Goal: Task Accomplishment & Management: Use online tool/utility

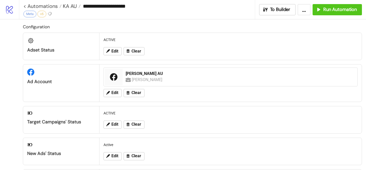
click at [52, 5] on link "< Automations" at bounding box center [42, 6] width 38 height 5
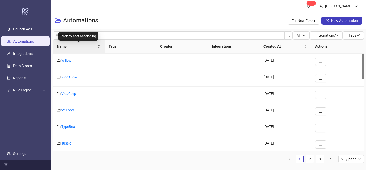
click at [100, 44] on div "Name" at bounding box center [78, 46] width 43 height 6
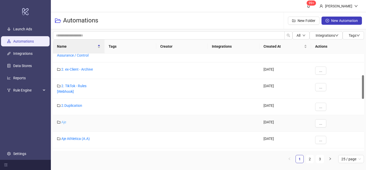
click at [63, 123] on link "Aje" at bounding box center [63, 122] width 5 height 4
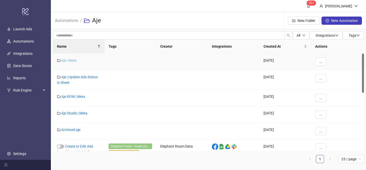
click at [73, 61] on link "Aje | Meta" at bounding box center [68, 60] width 15 height 4
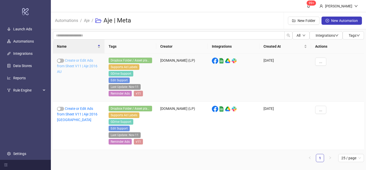
click at [83, 66] on link "Create or Edit Ads from Sheet V11 | Aje 2016 AU" at bounding box center [77, 65] width 40 height 15
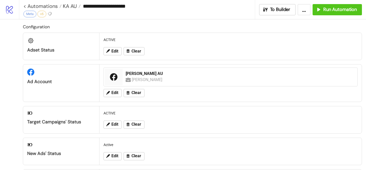
type input "**********"
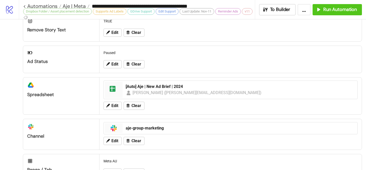
scroll to position [261, 0]
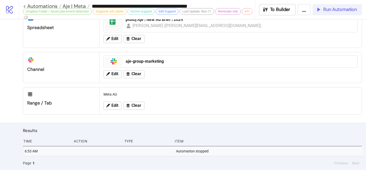
click at [347, 9] on span "Run Automation" at bounding box center [340, 10] width 34 height 6
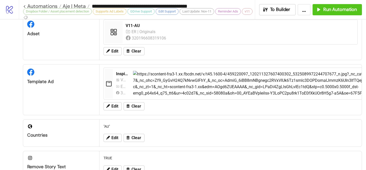
scroll to position [0, 0]
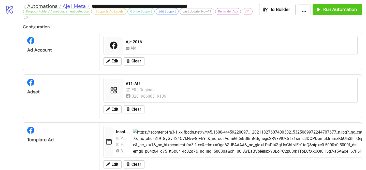
click at [81, 5] on span "Aje | Meta" at bounding box center [73, 6] width 24 height 7
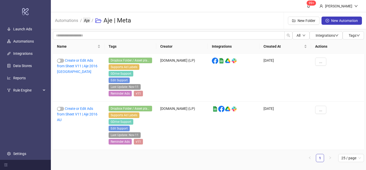
click at [89, 21] on link "Aje" at bounding box center [87, 20] width 8 height 6
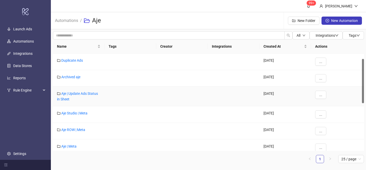
scroll to position [42, 0]
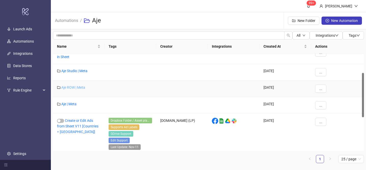
click at [79, 87] on link "Aje ROW | Meta" at bounding box center [73, 87] width 24 height 4
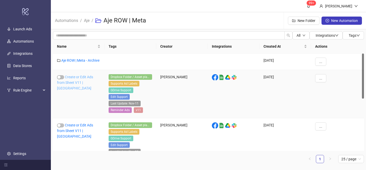
click at [81, 82] on link "Create or Edit Ads from Sheet V11 | [GEOGRAPHIC_DATA]" at bounding box center [75, 82] width 36 height 15
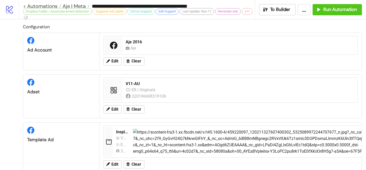
type input "**********"
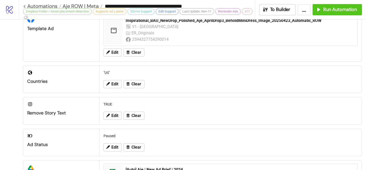
scroll to position [150, 0]
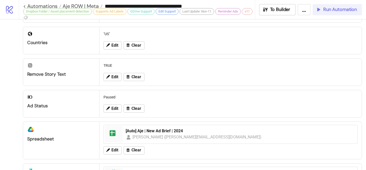
click at [330, 11] on span "Run Automation" at bounding box center [340, 10] width 34 height 6
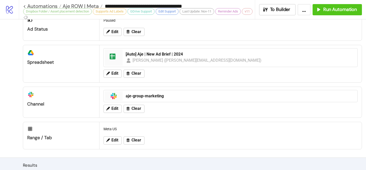
scroll to position [351, 0]
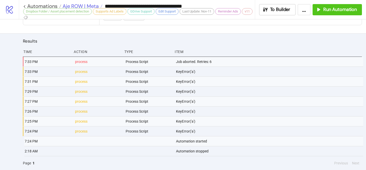
click at [91, 6] on span "Aje ROW | Meta" at bounding box center [79, 6] width 37 height 7
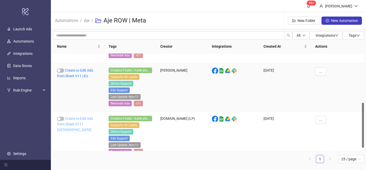
scroll to position [105, 0]
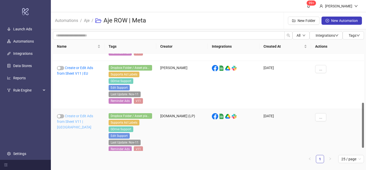
click at [86, 121] on link "Create or Edit Ads from Sheet V11 | [GEOGRAPHIC_DATA]" at bounding box center [75, 121] width 36 height 15
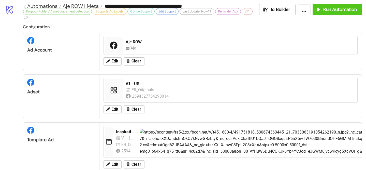
type input "**********"
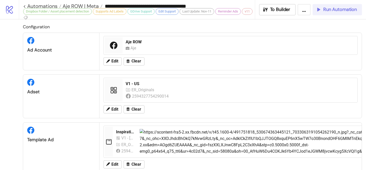
click at [329, 10] on span "Run Automation" at bounding box center [340, 10] width 34 height 6
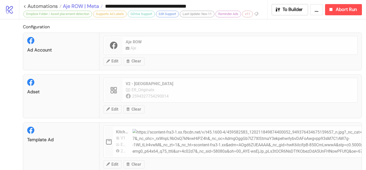
click at [77, 7] on span "Aje ROW | Meta" at bounding box center [80, 6] width 37 height 7
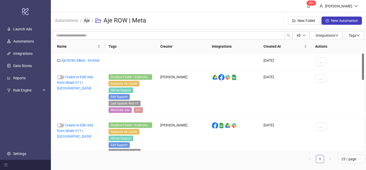
click at [89, 22] on link "Aje" at bounding box center [87, 20] width 8 height 6
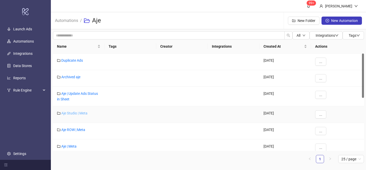
click at [75, 113] on link "Aje Studio | Meta" at bounding box center [74, 113] width 26 height 4
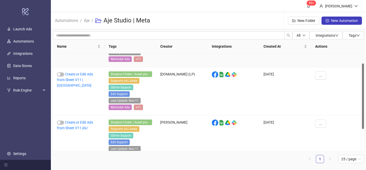
scroll to position [47, 0]
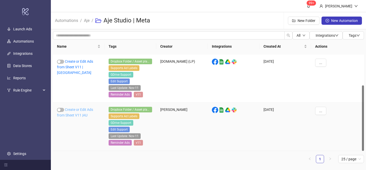
click at [84, 114] on link "Create or Edit Ads from Sheet V11 |AU" at bounding box center [75, 112] width 36 height 10
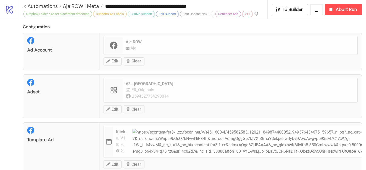
type input "**********"
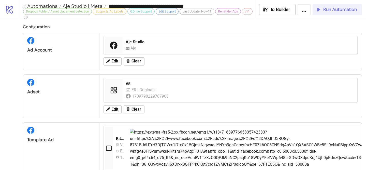
click at [341, 11] on span "Run Automation" at bounding box center [340, 10] width 34 height 6
click at [322, 15] on button "Run Automation" at bounding box center [337, 9] width 49 height 11
click at [332, 12] on span "Run Automation" at bounding box center [340, 10] width 34 height 6
click at [332, 9] on span "Run Automation" at bounding box center [340, 10] width 34 height 6
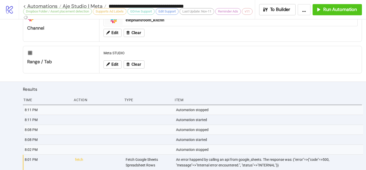
scroll to position [369, 0]
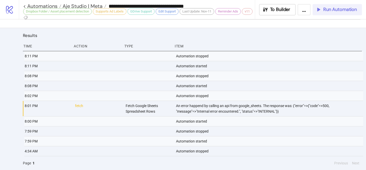
click at [321, 14] on button "Run Automation" at bounding box center [337, 9] width 49 height 11
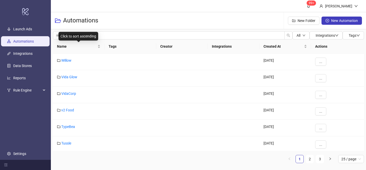
click at [100, 45] on div "Name" at bounding box center [78, 46] width 43 height 6
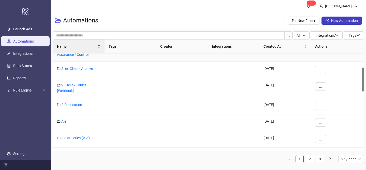
scroll to position [100, 0]
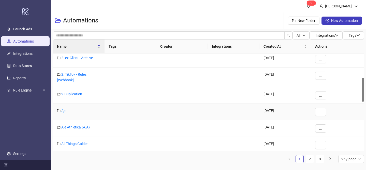
click at [62, 111] on link "Aje" at bounding box center [63, 110] width 5 height 4
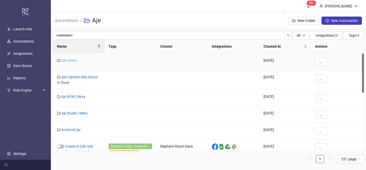
click at [72, 60] on link "Aje | Meta" at bounding box center [68, 60] width 15 height 4
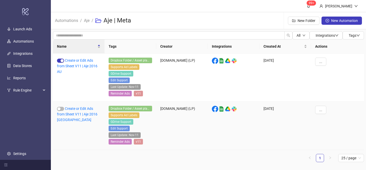
click at [86, 111] on div "Create or Edit Ads from Sheet V11 | Aje 2016 [GEOGRAPHIC_DATA]" at bounding box center [79, 125] width 52 height 48
click at [88, 107] on link "Create or Edit Ads from Sheet V11 | Aje 2016 [GEOGRAPHIC_DATA]" at bounding box center [77, 113] width 40 height 15
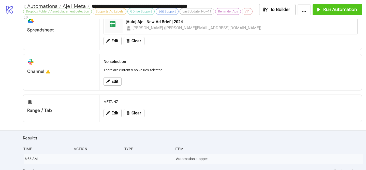
scroll to position [259, 0]
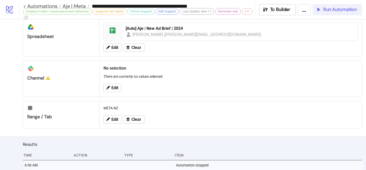
click at [332, 11] on span "Run Automation" at bounding box center [340, 10] width 34 height 6
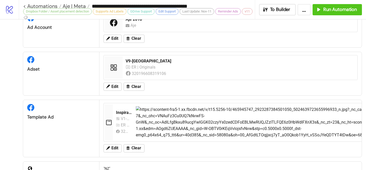
scroll to position [0, 0]
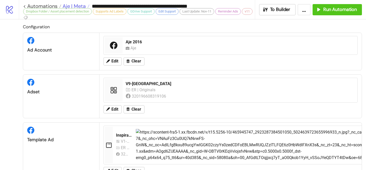
click at [81, 4] on span "Aje | Meta" at bounding box center [73, 6] width 24 height 7
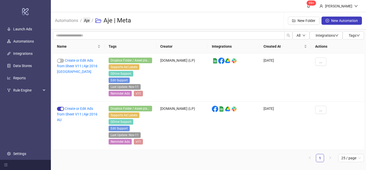
click at [87, 21] on link "Aje" at bounding box center [87, 20] width 8 height 6
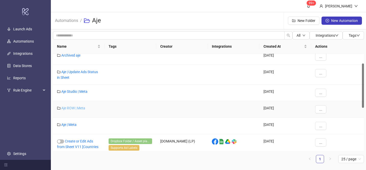
click at [80, 107] on link "Aje ROW | Meta" at bounding box center [73, 108] width 24 height 4
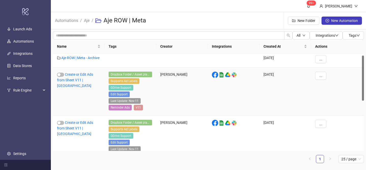
scroll to position [12, 0]
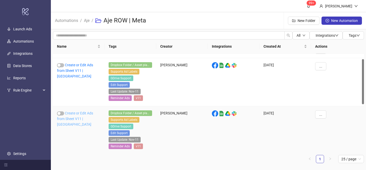
click at [84, 116] on link "Create or Edit Ads from Sheet V11 | [GEOGRAPHIC_DATA]" at bounding box center [75, 118] width 36 height 15
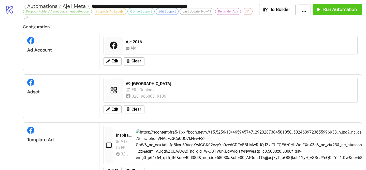
type input "**********"
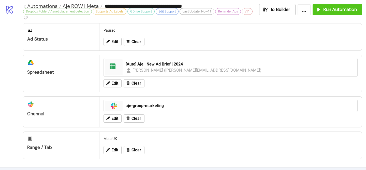
scroll to position [217, 0]
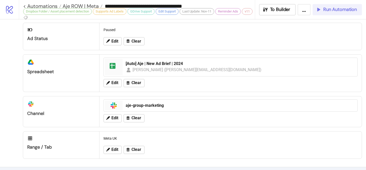
click at [318, 12] on icon "button" at bounding box center [319, 10] width 6 height 6
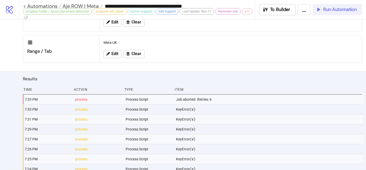
scroll to position [351, 0]
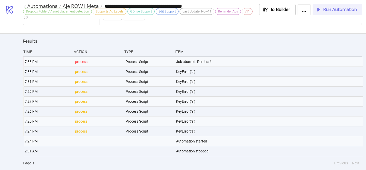
click at [340, 10] on span "Run Automation" at bounding box center [340, 10] width 34 height 6
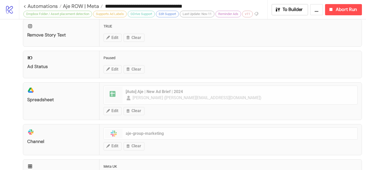
scroll to position [125, 0]
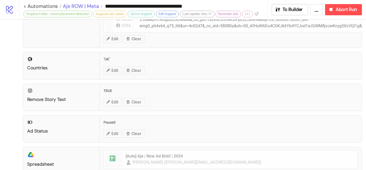
click at [83, 8] on span "Aje ROW | Meta" at bounding box center [80, 6] width 37 height 7
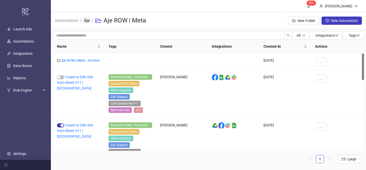
click at [87, 21] on link "Aje" at bounding box center [87, 20] width 8 height 6
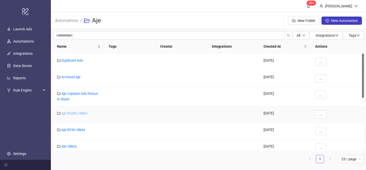
click at [75, 111] on link "Aje Studio | Meta" at bounding box center [74, 113] width 26 height 4
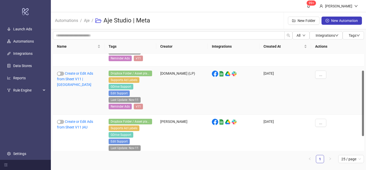
scroll to position [47, 0]
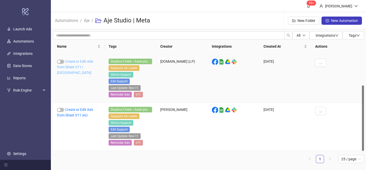
click at [80, 68] on link "Create or Edit Ads from Sheet V11 | [GEOGRAPHIC_DATA]" at bounding box center [75, 66] width 36 height 15
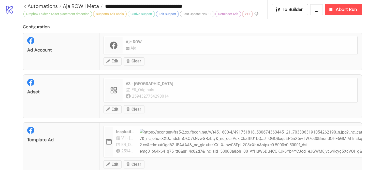
type input "**********"
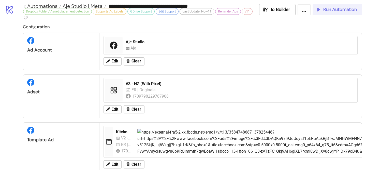
click at [333, 7] on span "Run Automation" at bounding box center [340, 10] width 34 height 6
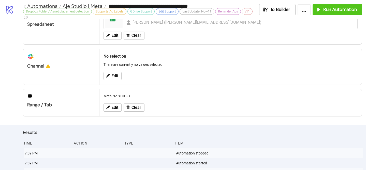
scroll to position [287, 0]
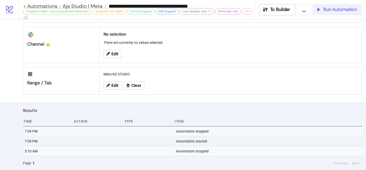
click at [325, 9] on span "Run Automation" at bounding box center [340, 10] width 34 height 6
click at [319, 7] on icon "button" at bounding box center [319, 10] width 6 height 6
click at [335, 9] on span "Run Automation" at bounding box center [340, 10] width 34 height 6
click at [345, 7] on span "Run Automation" at bounding box center [340, 10] width 34 height 6
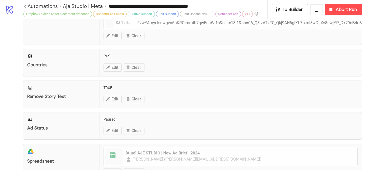
scroll to position [190, 0]
